Goal: Use online tool/utility: Utilize a website feature to perform a specific function

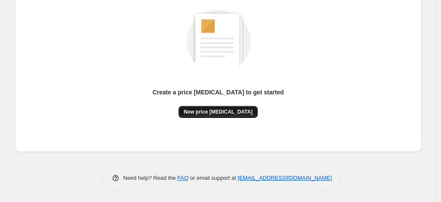
scroll to position [118, 0]
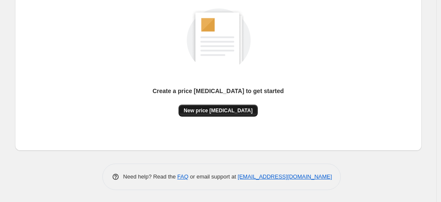
click at [208, 112] on span "New price [MEDICAL_DATA]" at bounding box center [218, 110] width 69 height 7
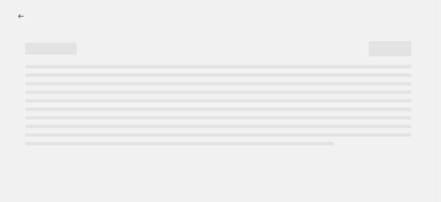
select select "percentage"
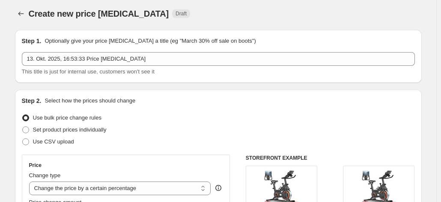
scroll to position [43, 0]
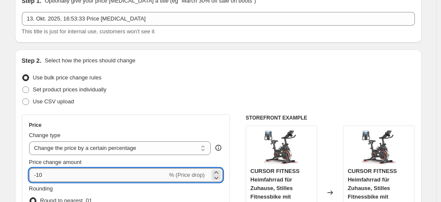
click at [68, 174] on input "-10" at bounding box center [98, 176] width 138 height 14
type input "-1"
type input "-30"
click at [209, 96] on div "Use CSV upload" at bounding box center [218, 102] width 393 height 12
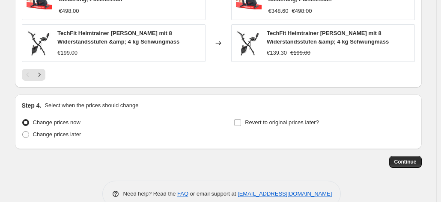
scroll to position [699, 0]
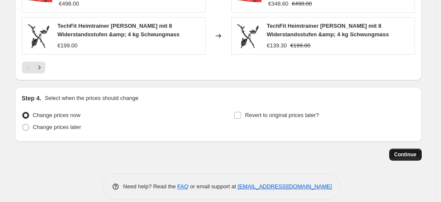
click at [409, 151] on span "Continue" at bounding box center [405, 154] width 22 height 7
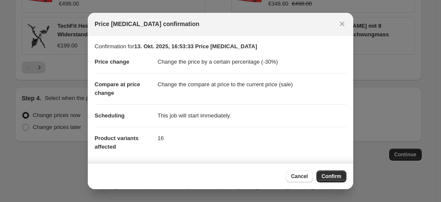
drag, startPoint x: 335, startPoint y: 180, endPoint x: 285, endPoint y: 125, distance: 74.5
click at [335, 180] on span "Confirm" at bounding box center [331, 176] width 20 height 7
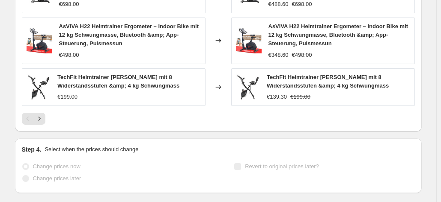
scroll to position [721, 0]
